Goal: Information Seeking & Learning: Learn about a topic

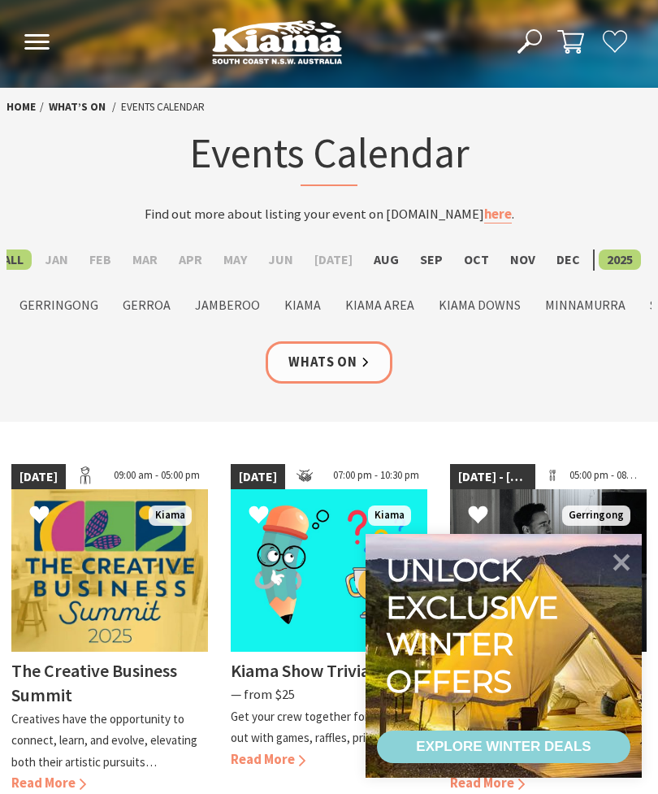
click at [552, 254] on label "Dec" at bounding box center [569, 259] width 40 height 20
click at [0, 0] on input "Dec" at bounding box center [0, 0] width 0 height 0
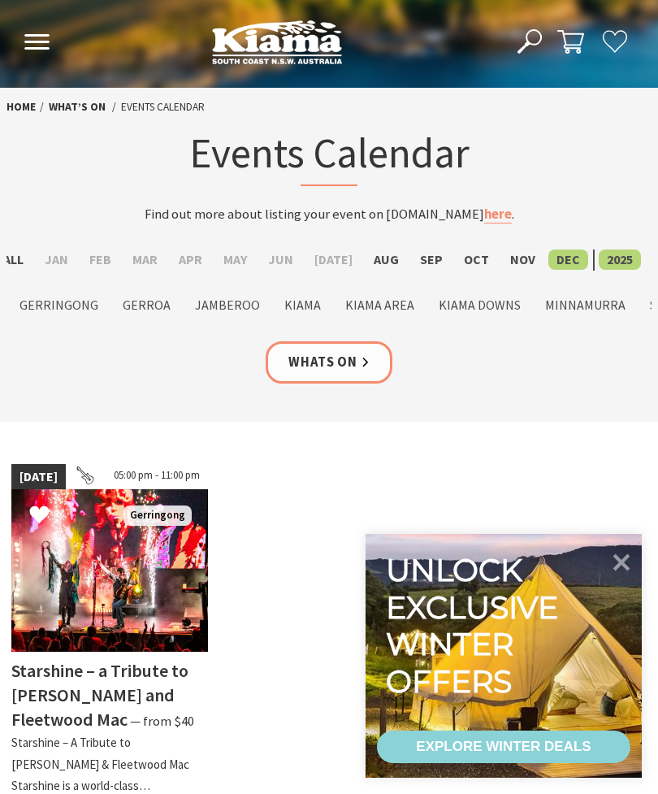
click at [610, 251] on label "2025" at bounding box center [620, 259] width 42 height 20
click at [0, 0] on input "2025" at bounding box center [0, 0] width 0 height 0
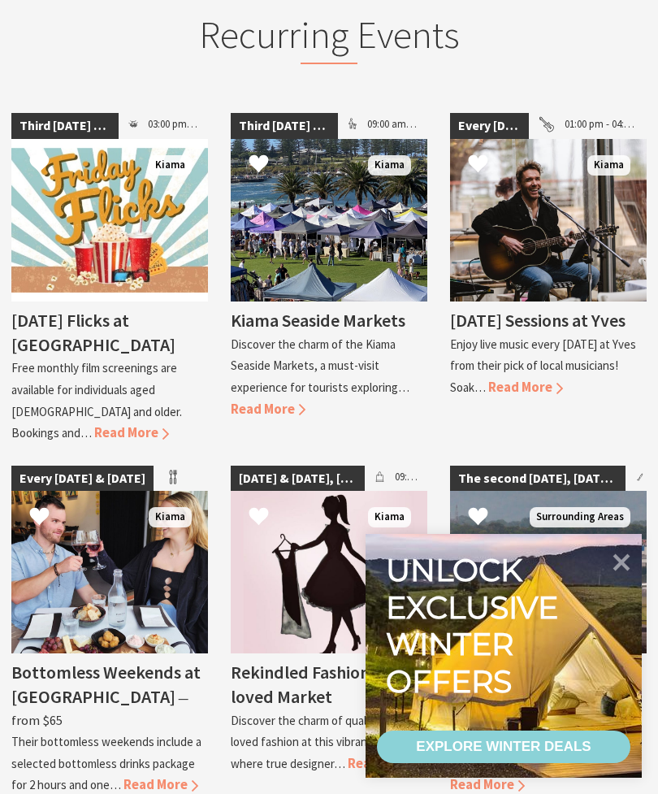
scroll to position [930, 0]
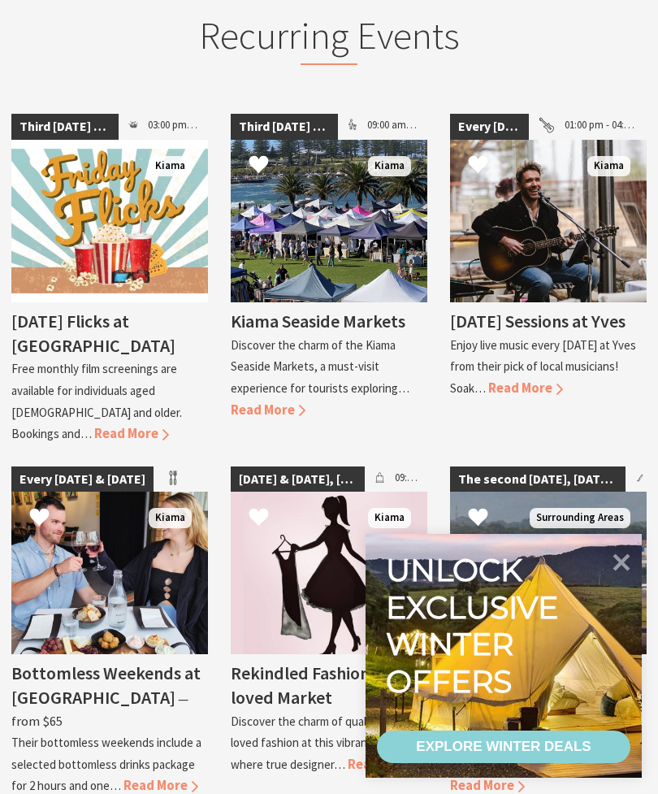
click at [280, 401] on span "Read More" at bounding box center [268, 409] width 75 height 17
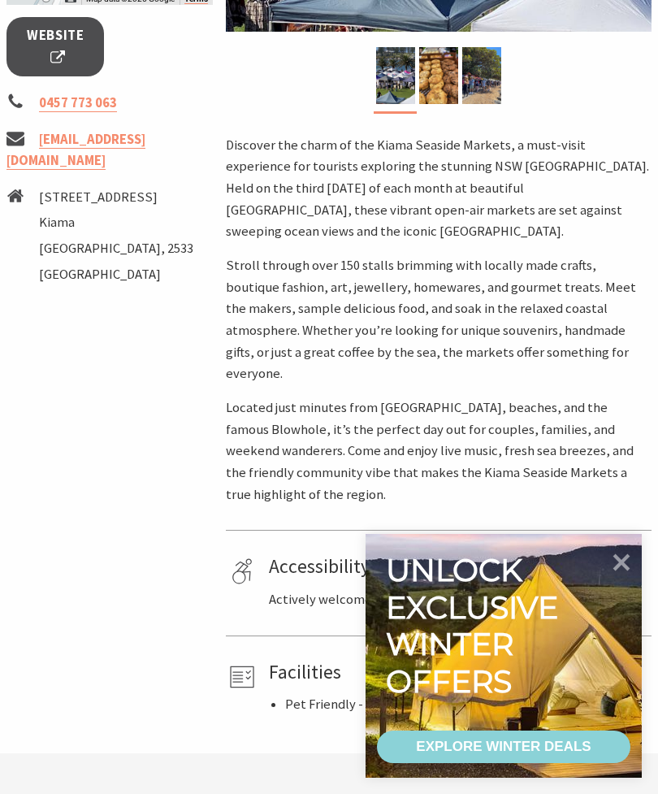
scroll to position [661, 0]
click at [617, 290] on p "Stroll through over 150 stalls brimming with locally made crafts, boutique fash…" at bounding box center [439, 321] width 426 height 130
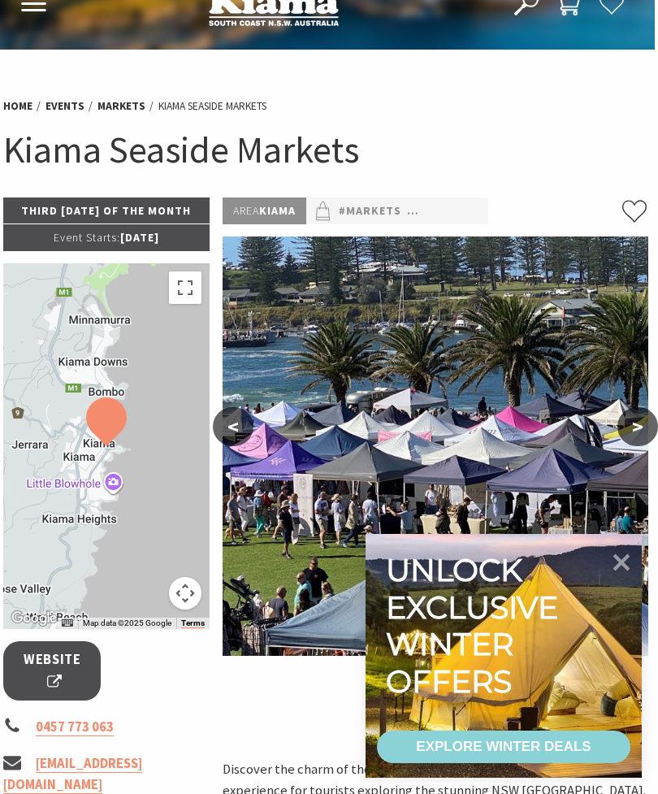
scroll to position [37, 3]
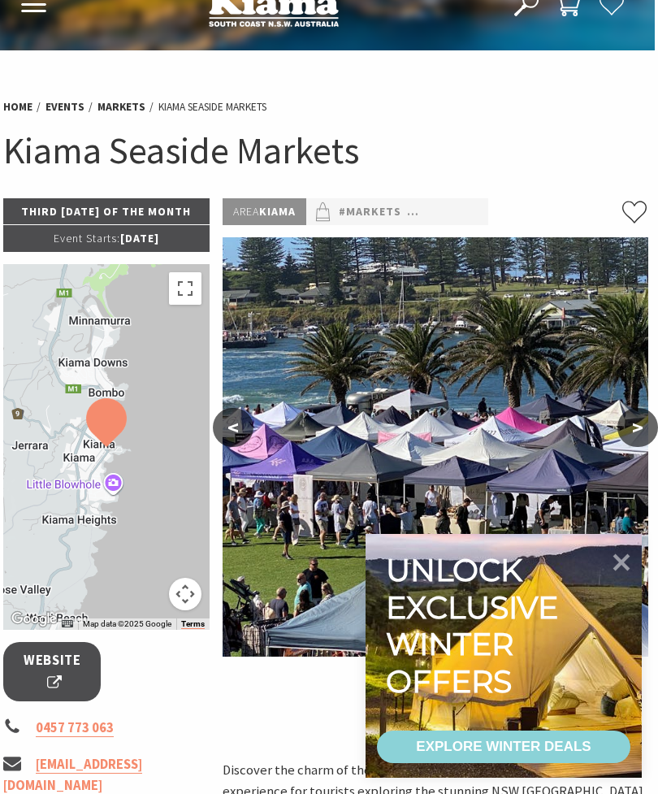
click at [401, 213] on link "#Markets" at bounding box center [370, 211] width 63 height 19
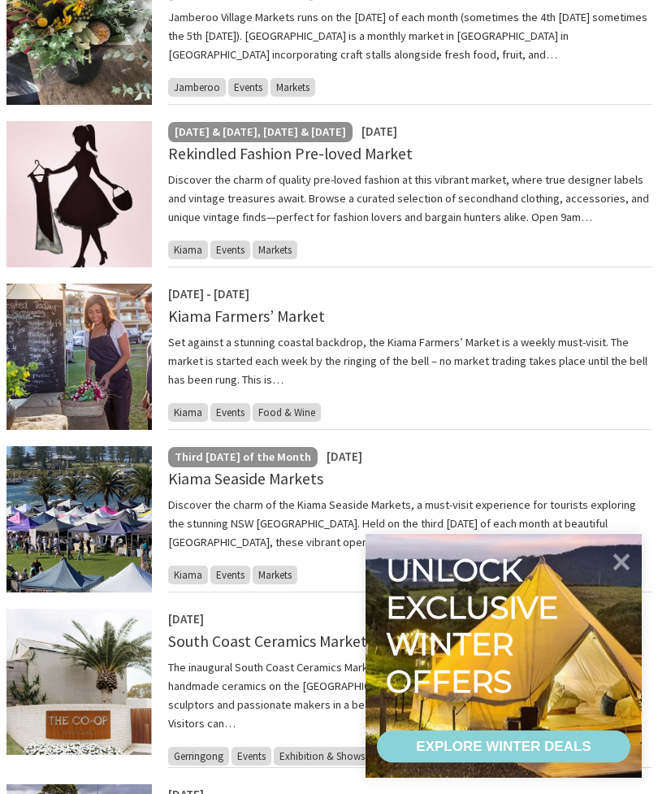
scroll to position [514, 0]
